Goal: Find specific page/section: Find specific page/section

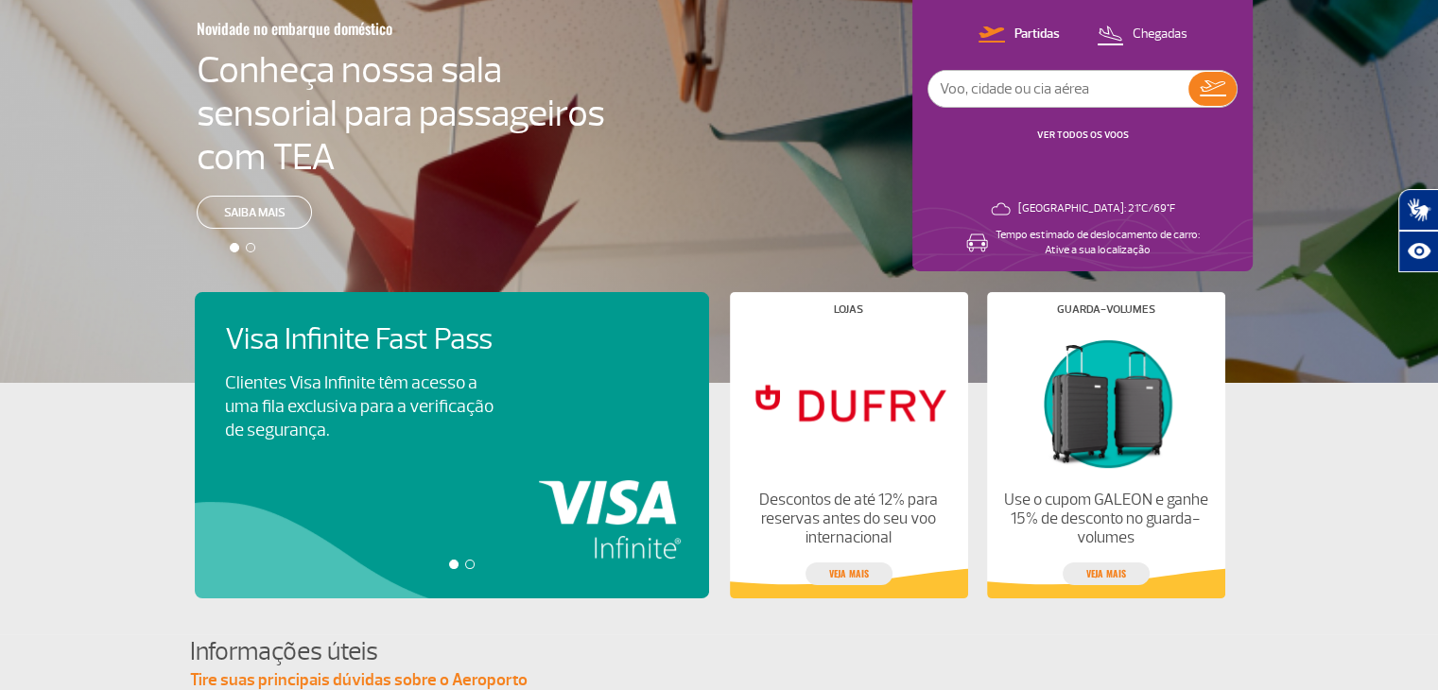
scroll to position [378, 0]
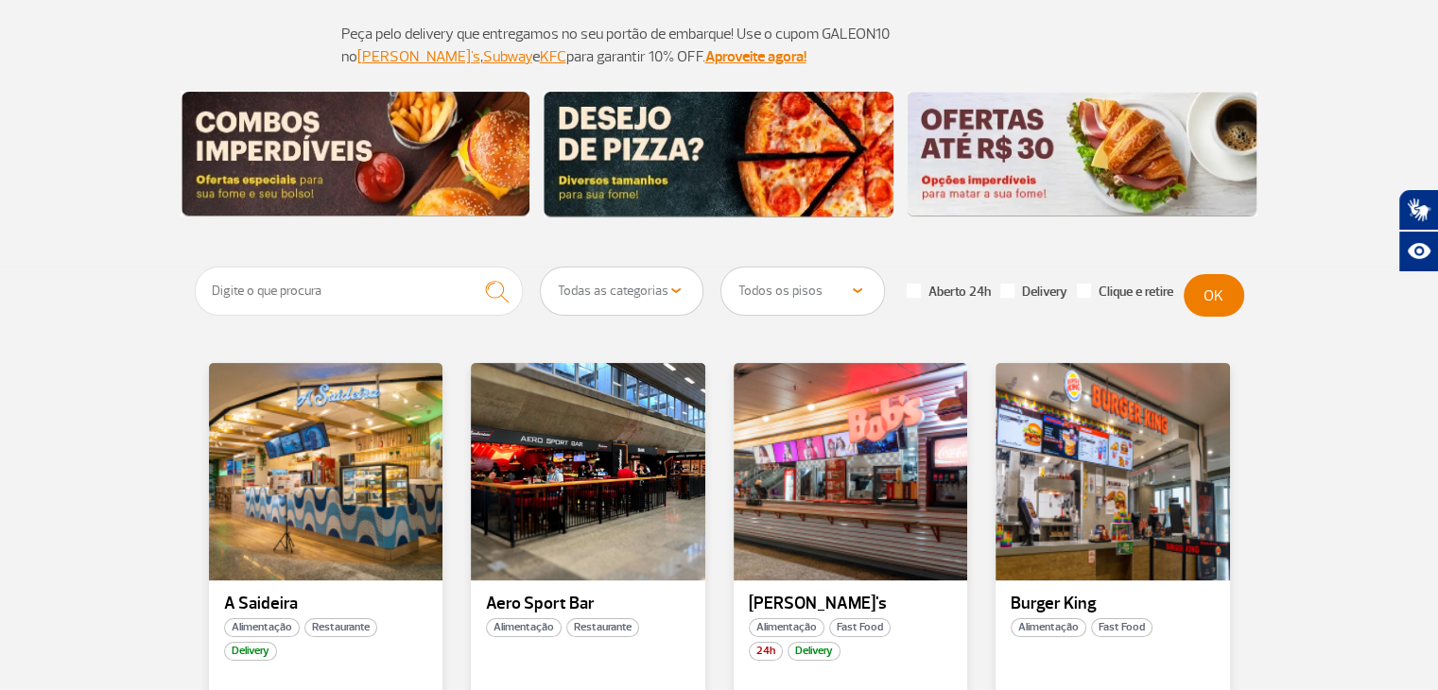
scroll to position [189, 0]
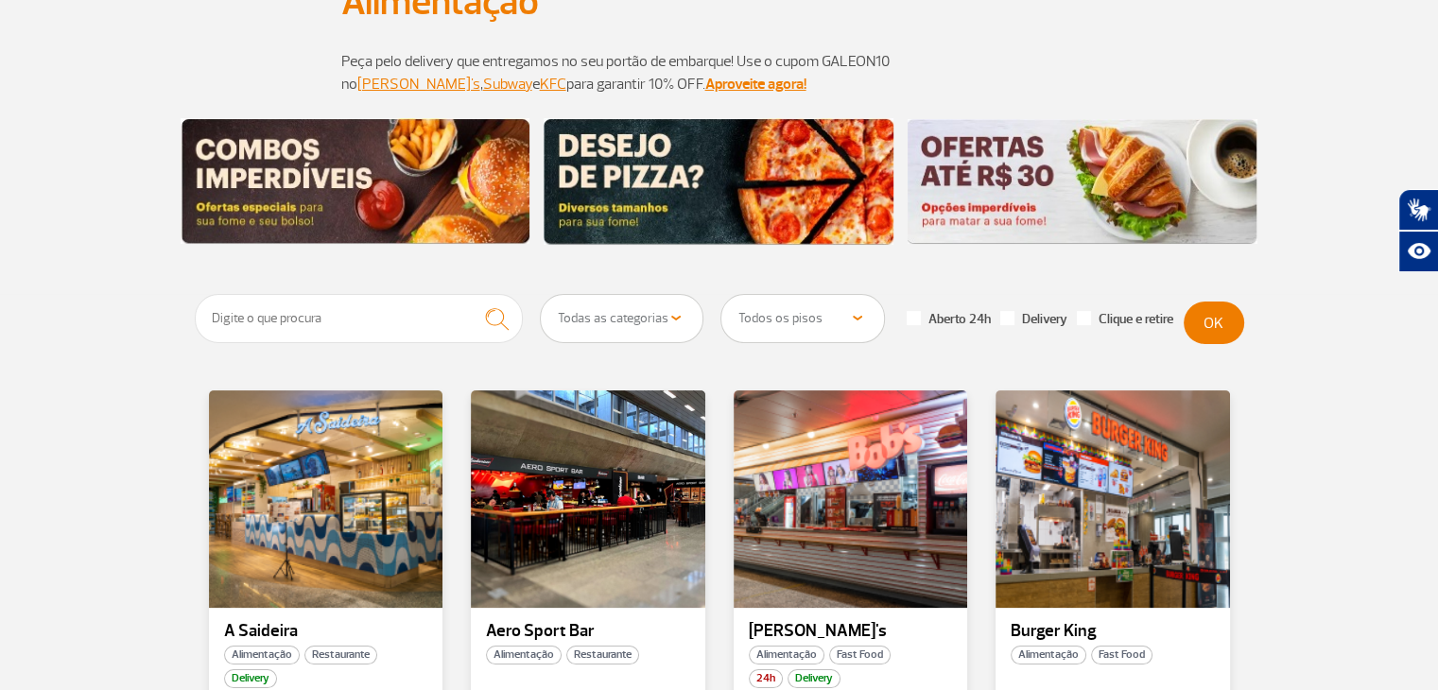
click at [859, 304] on select "Todos os pisos Área Pública (antes do Raio-X) Desembarque Área Pública Desembar…" at bounding box center [802, 318] width 163 height 47
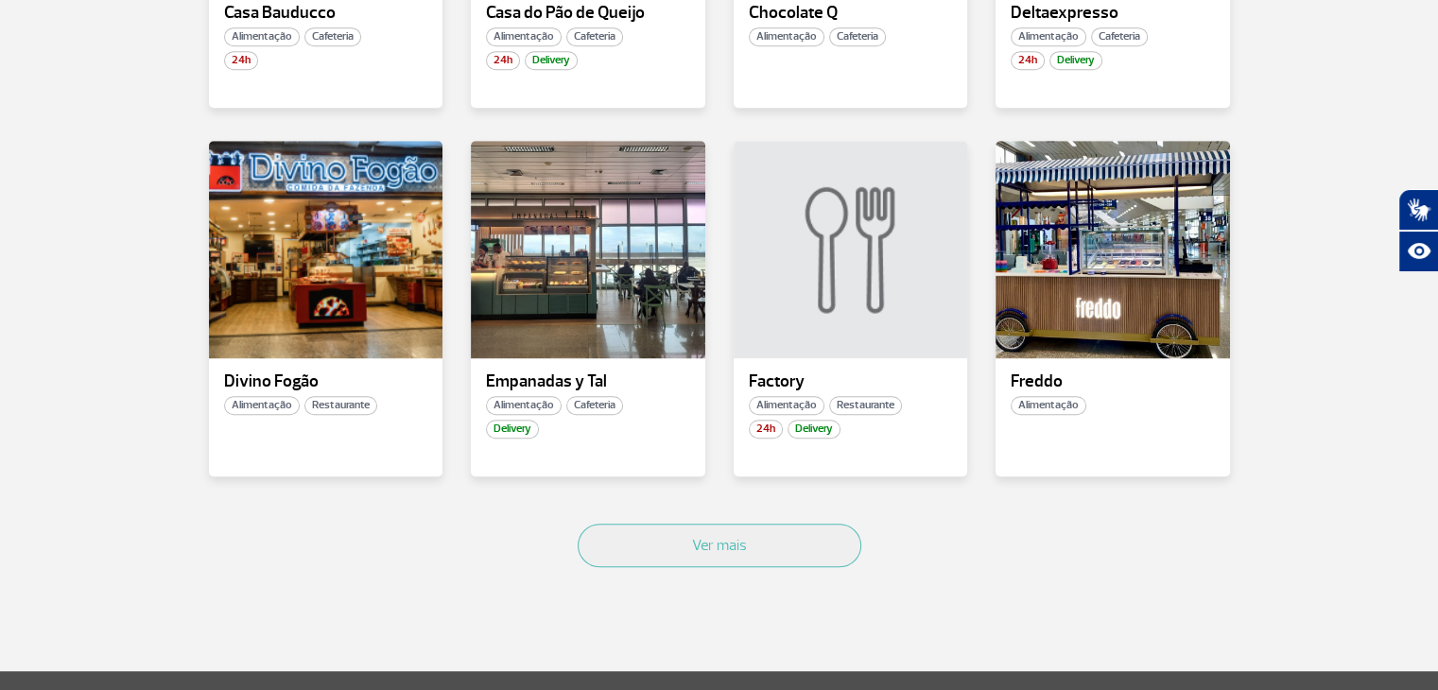
scroll to position [1229, 0]
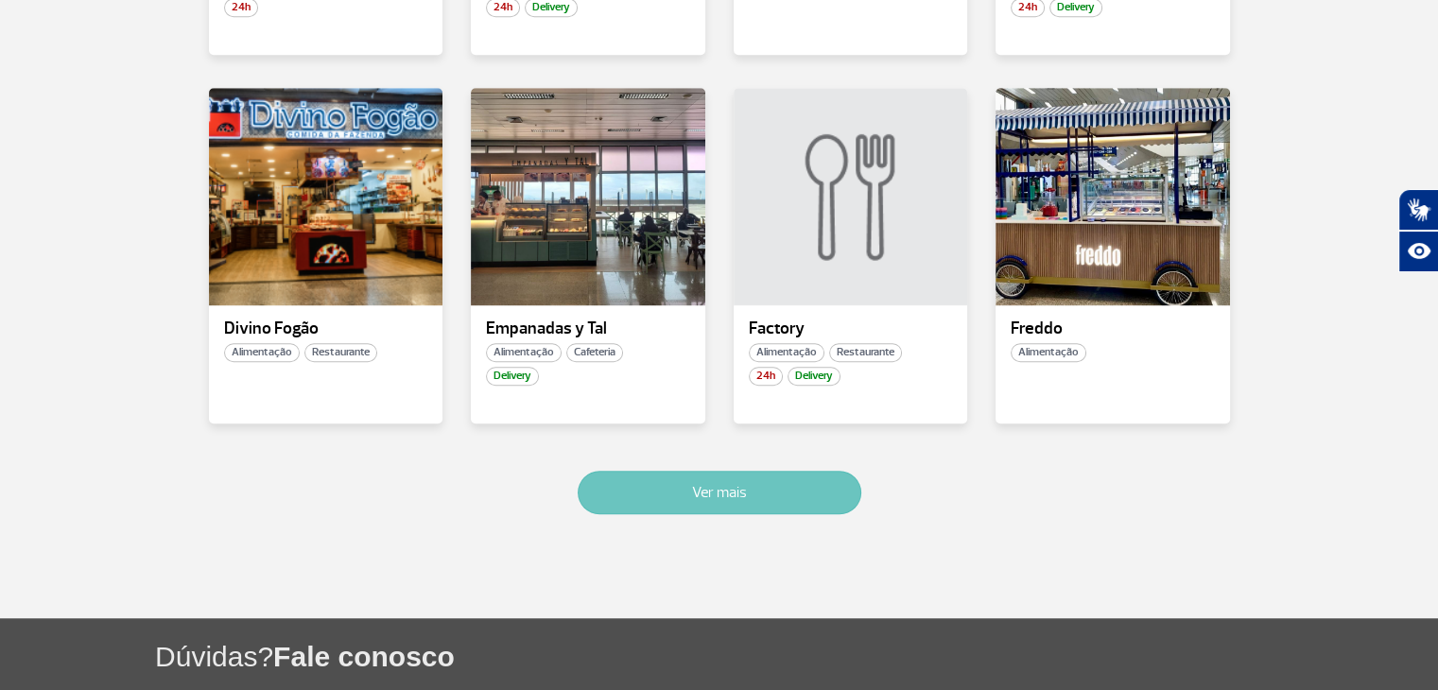
click at [708, 496] on button "Ver mais" at bounding box center [720, 492] width 284 height 43
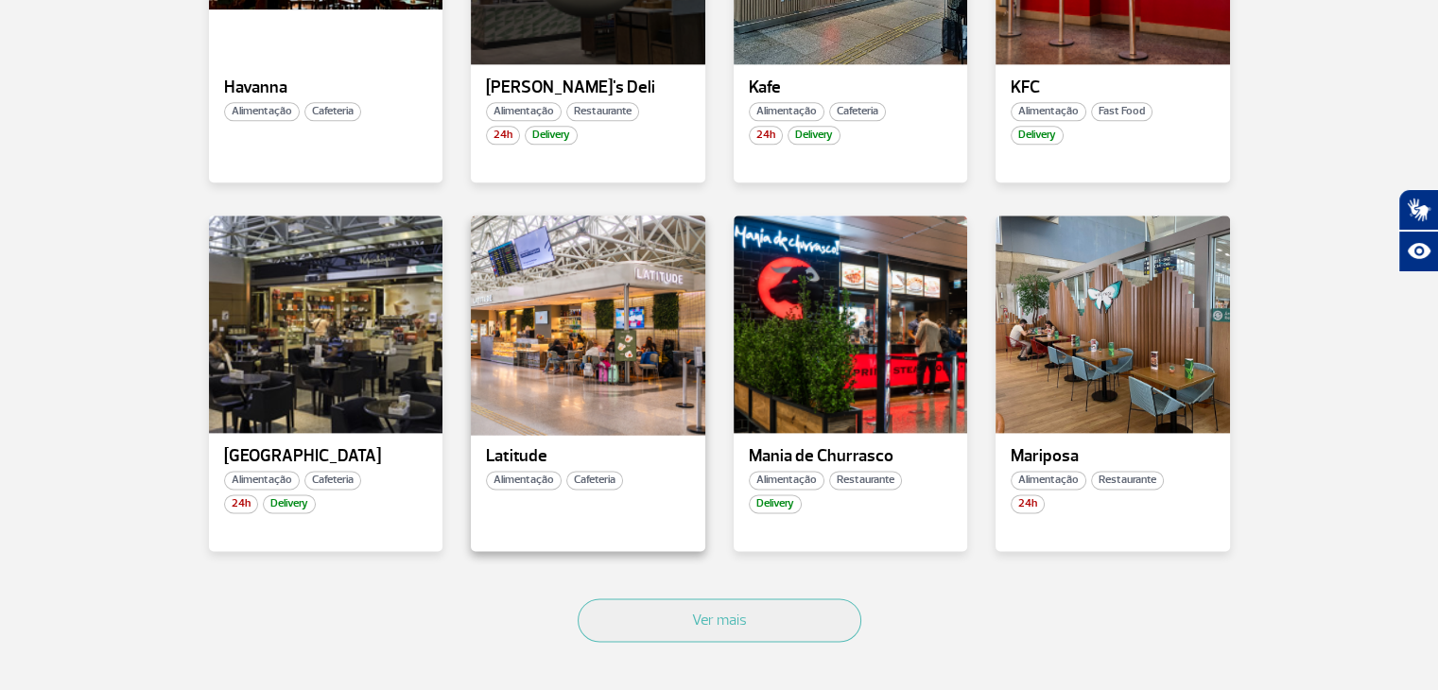
scroll to position [2263, 0]
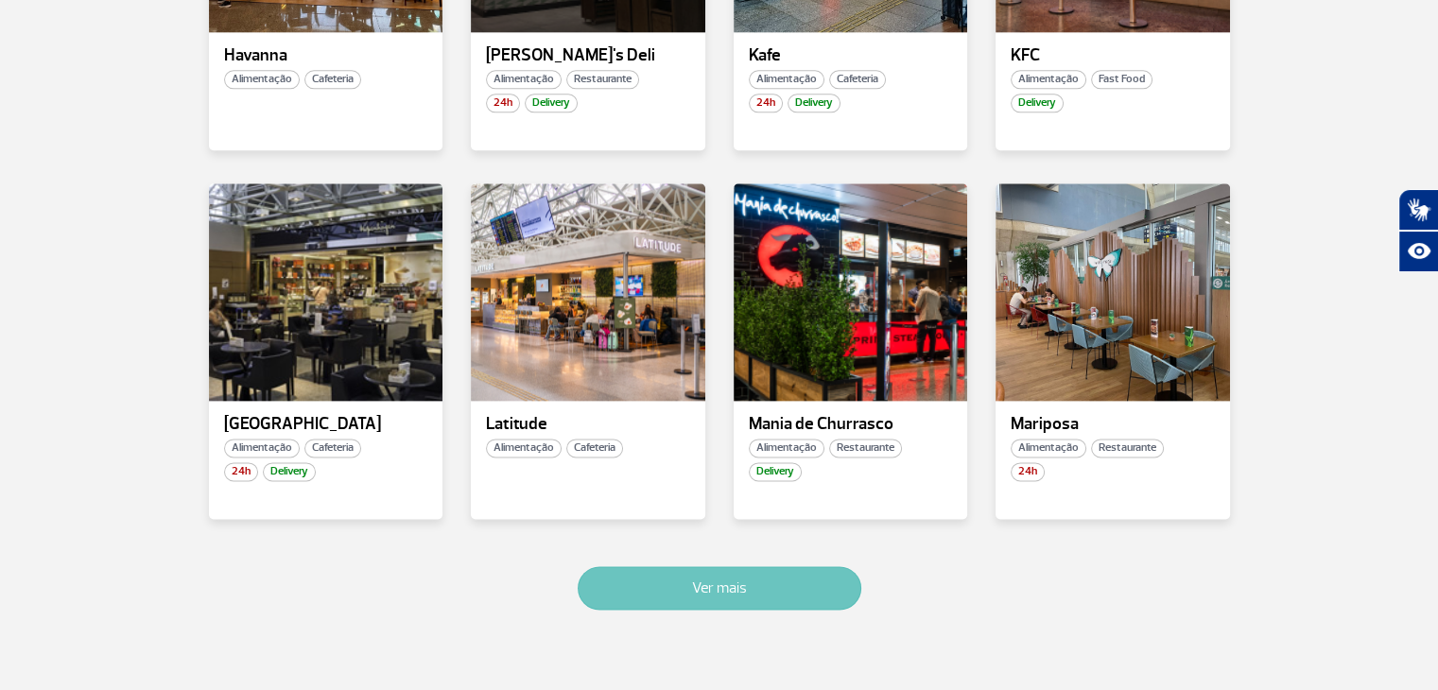
click at [786, 583] on button "Ver mais" at bounding box center [720, 587] width 284 height 43
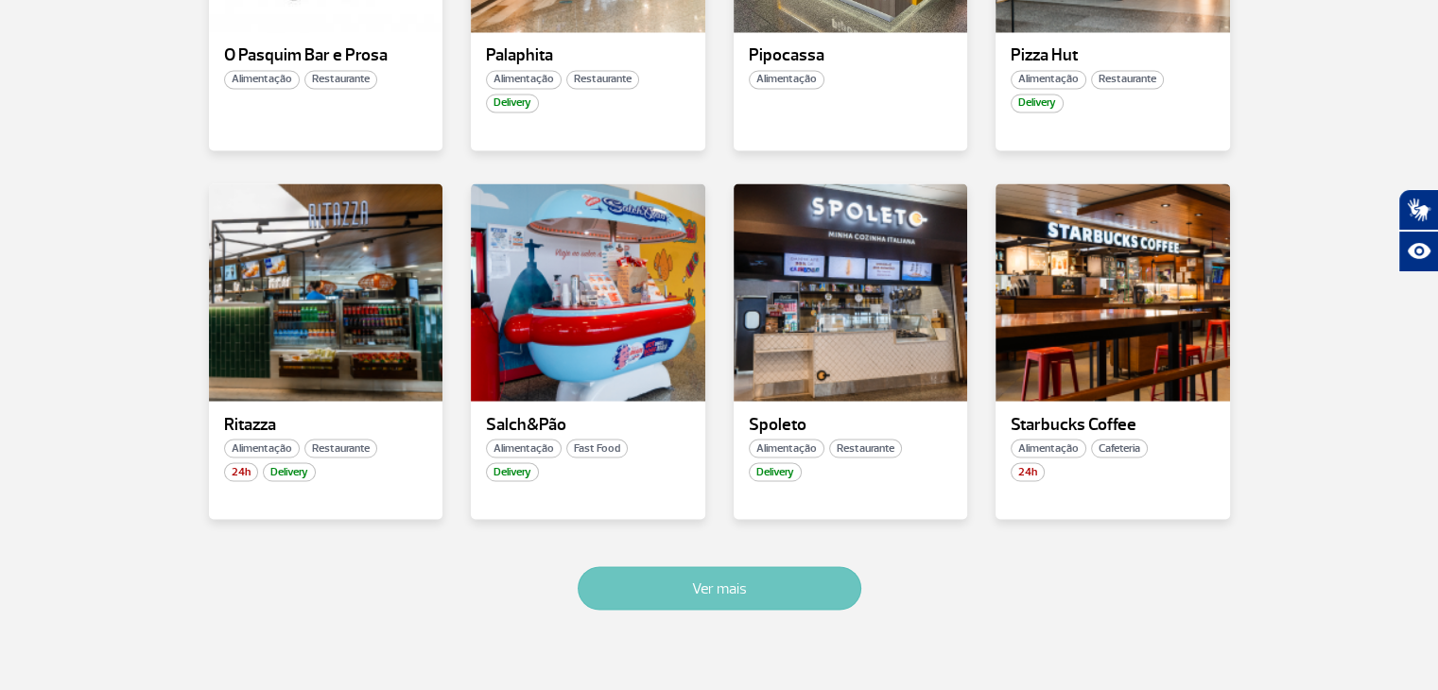
click at [701, 605] on button "Ver mais" at bounding box center [720, 587] width 284 height 43
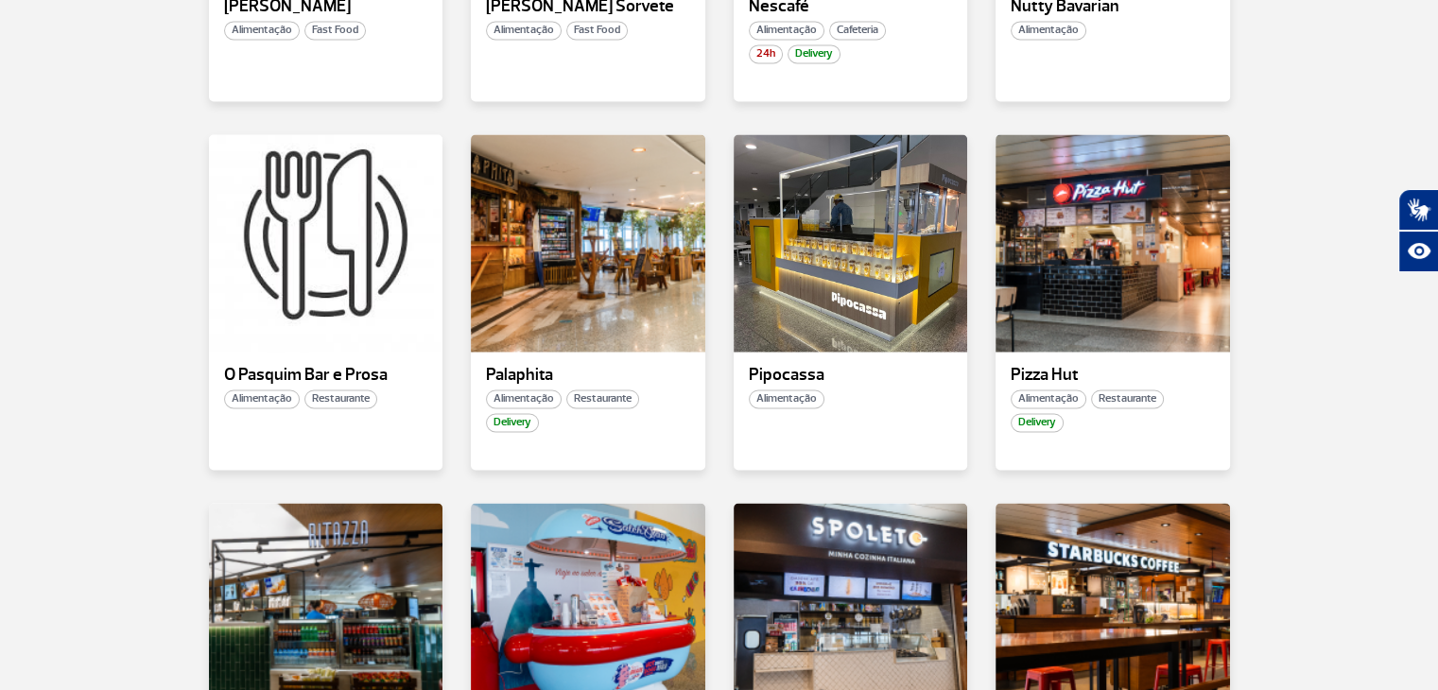
scroll to position [2949, 0]
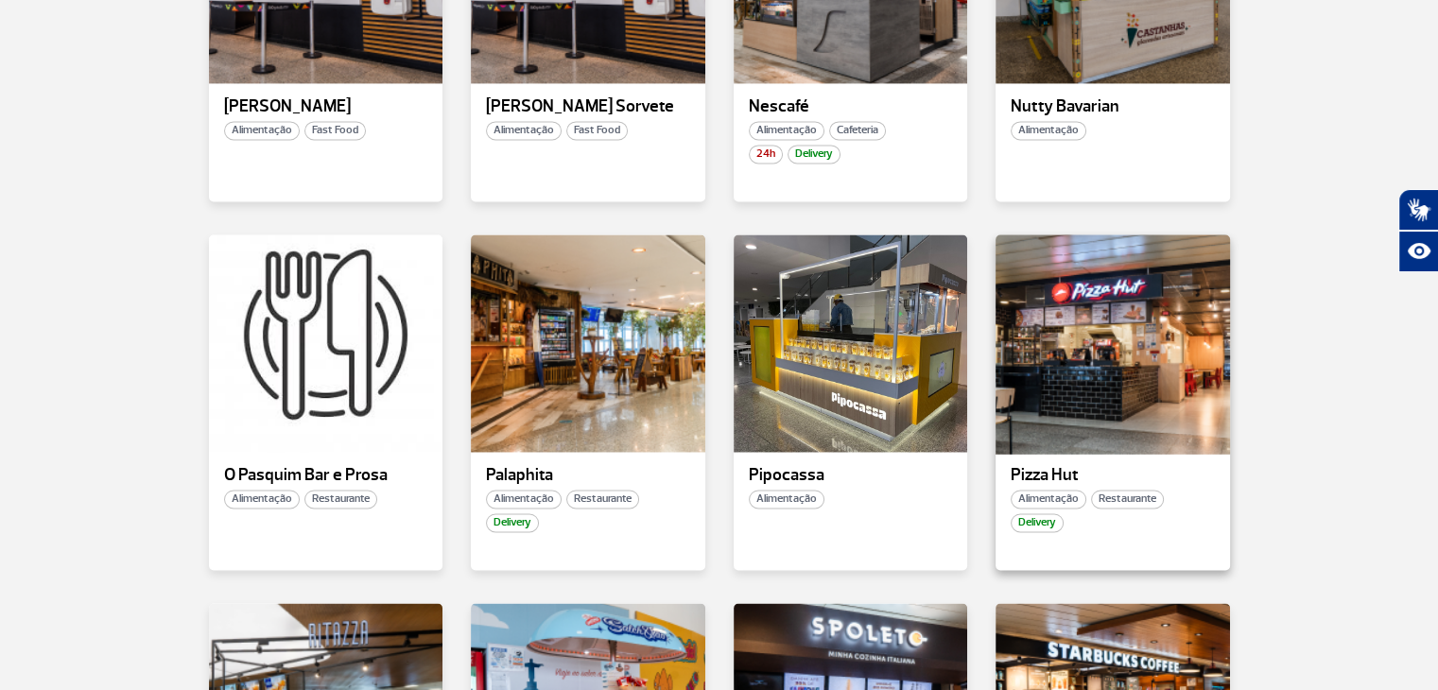
click at [1153, 365] on div at bounding box center [1112, 343] width 238 height 222
